Goal: Transaction & Acquisition: Purchase product/service

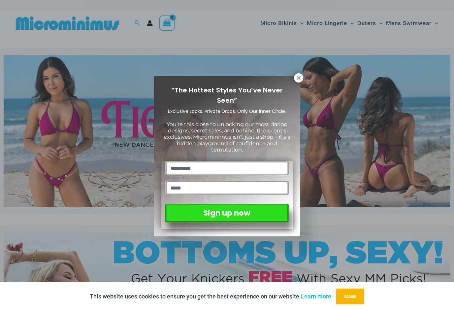
click at [299, 78] on icon at bounding box center [298, 78] width 6 height 6
